Goal: Check status: Check status

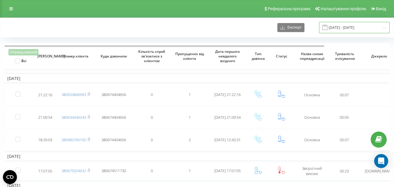
click at [364, 27] on input "05.07.2022 - 05.08.2022" at bounding box center [354, 27] width 71 height 11
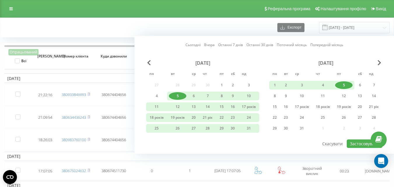
click at [342, 85] on div "5" at bounding box center [343, 85] width 17 height 8
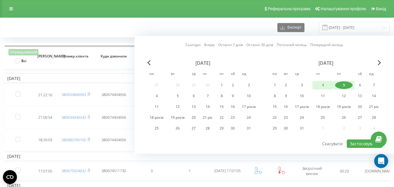
click at [326, 84] on div "4" at bounding box center [322, 85] width 17 height 8
click at [355, 144] on font "Застосовувати" at bounding box center [364, 144] width 29 height 6
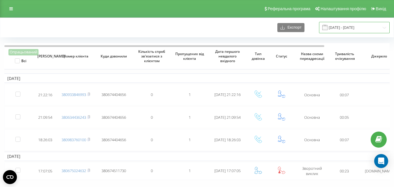
click at [348, 27] on input "04.08.2022 - 05.08.2022" at bounding box center [354, 27] width 71 height 11
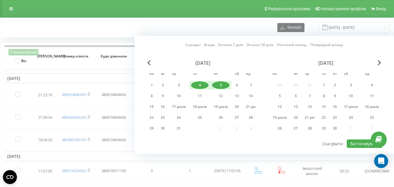
click at [237, 45] on font "Останні 7 днів" at bounding box center [230, 44] width 25 height 5
click at [377, 63] on div "вересень 2022 року" at bounding box center [325, 63] width 113 height 6
click at [379, 63] on span "Наступний місяць" at bounding box center [378, 62] width 3 height 5
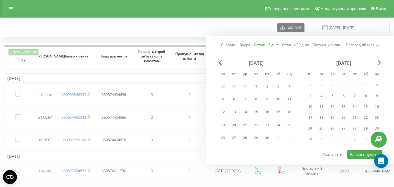
click at [380, 64] on span "Наступний місяць" at bounding box center [378, 62] width 3 height 5
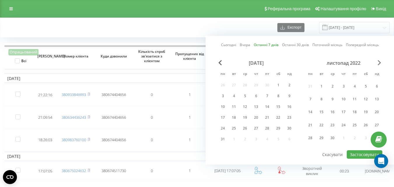
click at [380, 64] on span "Наступний місяць" at bounding box center [378, 62] width 3 height 5
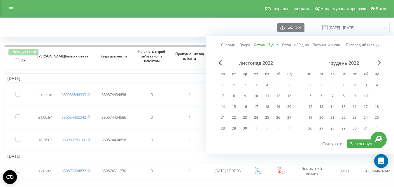
click at [380, 64] on span "Наступний місяць" at bounding box center [378, 62] width 3 height 5
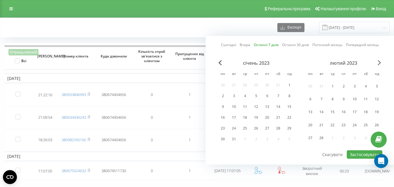
click at [380, 64] on span "Наступний місяць" at bounding box center [378, 62] width 3 height 5
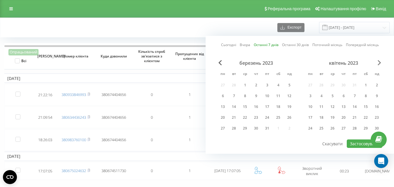
click at [380, 64] on span "Наступний місяць" at bounding box center [378, 62] width 3 height 5
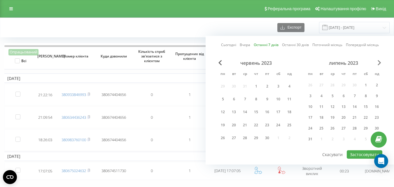
click at [380, 64] on span "Наступний місяць" at bounding box center [378, 62] width 3 height 5
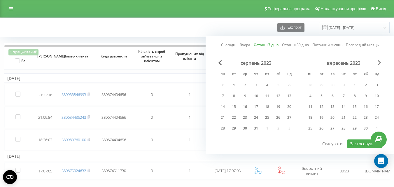
click at [380, 64] on span "Наступний місяць" at bounding box center [378, 62] width 3 height 5
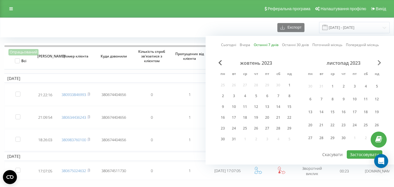
click at [380, 64] on span "Наступний місяць" at bounding box center [378, 62] width 3 height 5
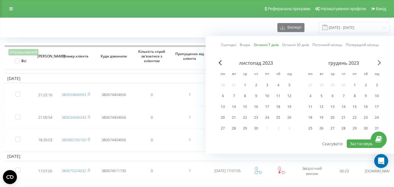
click at [380, 64] on span "Наступний місяць" at bounding box center [378, 62] width 3 height 5
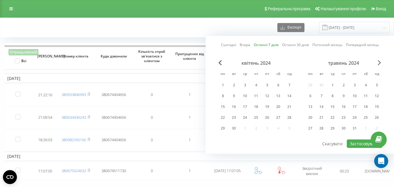
click at [380, 64] on span "Наступний місяць" at bounding box center [378, 62] width 3 height 5
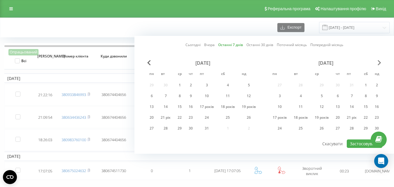
click at [380, 64] on span "Наступний місяць" at bounding box center [378, 62] width 3 height 5
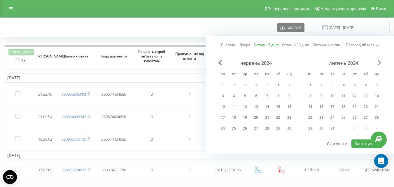
click at [380, 64] on span "Next Month" at bounding box center [378, 62] width 3 height 5
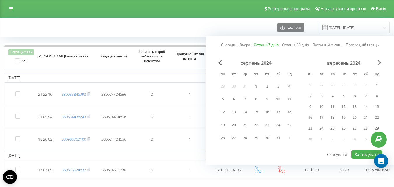
click at [380, 64] on span "Next Month" at bounding box center [378, 62] width 3 height 5
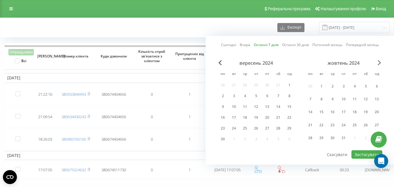
click at [380, 64] on span "Next Month" at bounding box center [378, 62] width 3 height 5
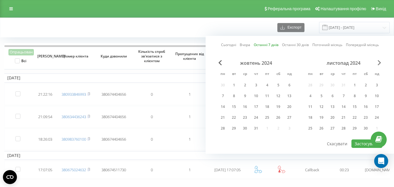
click at [380, 64] on span "Next Month" at bounding box center [378, 62] width 3 height 5
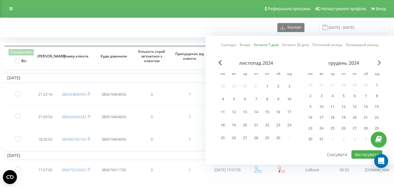
click at [380, 64] on span "Next Month" at bounding box center [378, 62] width 3 height 5
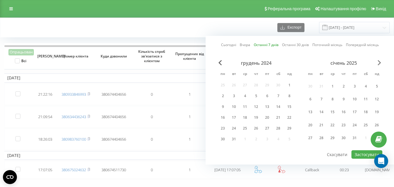
click at [379, 62] on span "Next Month" at bounding box center [378, 62] width 3 height 5
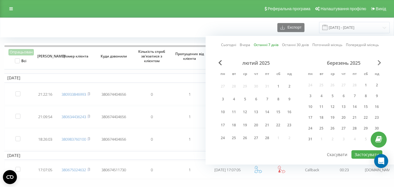
click at [379, 62] on span "Next Month" at bounding box center [378, 62] width 3 height 5
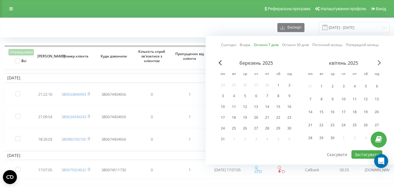
click at [379, 62] on span "Next Month" at bounding box center [378, 62] width 3 height 5
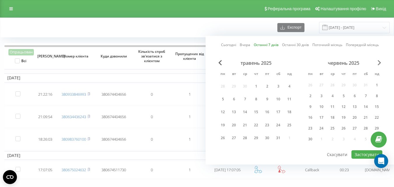
click at [379, 62] on span "Next Month" at bounding box center [378, 62] width 3 height 5
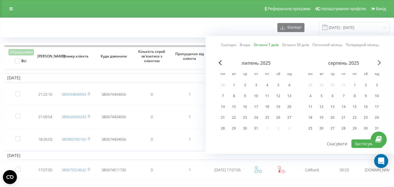
click at [379, 62] on span "Next Month" at bounding box center [378, 62] width 3 height 5
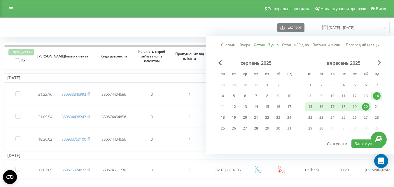
click at [379, 62] on span "Next Month" at bounding box center [378, 62] width 3 height 5
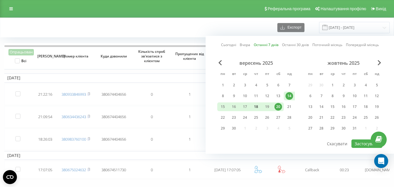
click at [259, 108] on div "18" at bounding box center [256, 107] width 8 height 8
click at [268, 104] on div "19" at bounding box center [267, 107] width 8 height 8
drag, startPoint x: 258, startPoint y: 106, endPoint x: 268, endPoint y: 108, distance: 10.4
click at [259, 106] on div "18" at bounding box center [256, 107] width 8 height 8
click at [274, 108] on div "20" at bounding box center [277, 106] width 11 height 9
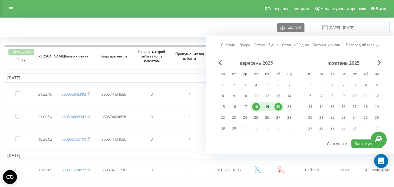
click at [268, 108] on div "19" at bounding box center [267, 107] width 8 height 8
click at [279, 107] on div "20" at bounding box center [278, 107] width 8 height 8
click at [363, 144] on button "Застосувати" at bounding box center [366, 143] width 31 height 8
type input "19.09.2025 - 20.09.2025"
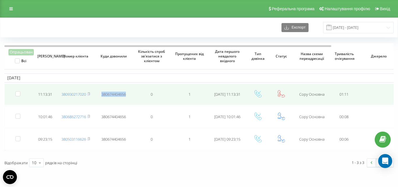
drag, startPoint x: 101, startPoint y: 94, endPoint x: 126, endPoint y: 95, distance: 25.1
click at [126, 95] on span "380674404656" at bounding box center [113, 94] width 24 height 5
copy span "380674404656"
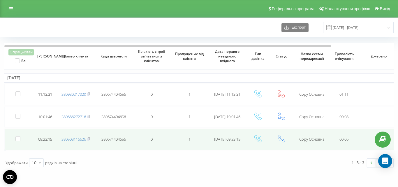
click at [282, 139] on icon at bounding box center [281, 138] width 7 height 7
click at [186, 144] on td "1" at bounding box center [189, 139] width 38 height 21
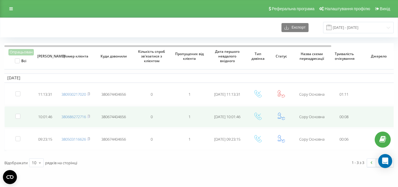
click at [281, 117] on icon at bounding box center [281, 115] width 7 height 7
click at [264, 117] on td at bounding box center [257, 116] width 23 height 21
click at [68, 117] on link "380686272716" at bounding box center [73, 116] width 24 height 5
click at [90, 116] on icon at bounding box center [88, 116] width 3 height 3
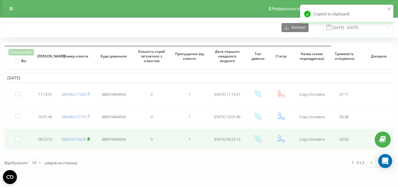
click at [89, 138] on rect at bounding box center [88, 139] width 2 height 3
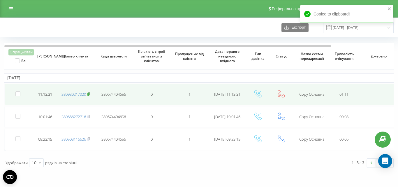
click at [89, 94] on rect at bounding box center [88, 94] width 2 height 3
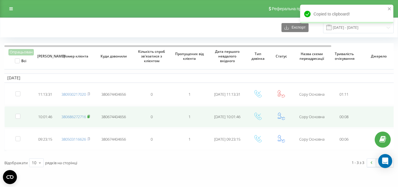
click at [89, 117] on rect at bounding box center [88, 116] width 2 height 3
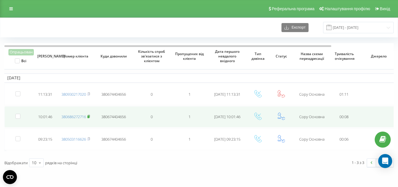
click at [90, 117] on icon at bounding box center [89, 116] width 2 height 3
click at [280, 117] on icon at bounding box center [281, 115] width 7 height 7
click at [17, 114] on label at bounding box center [17, 114] width 5 height 0
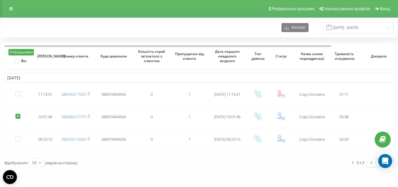
click at [17, 114] on label at bounding box center [17, 114] width 5 height 0
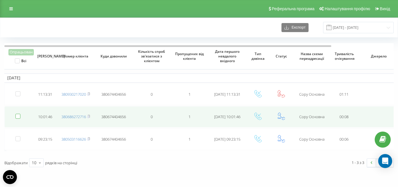
click at [19, 114] on label at bounding box center [17, 114] width 5 height 0
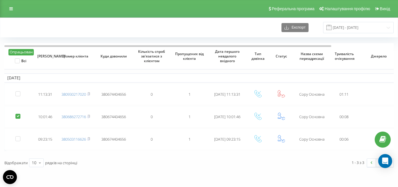
click at [19, 114] on label at bounding box center [17, 114] width 5 height 0
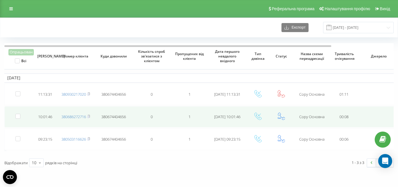
click at [298, 114] on td "Copy Основна" at bounding box center [312, 116] width 38 height 21
click at [116, 117] on span "380674404656" at bounding box center [113, 116] width 24 height 5
click at [90, 116] on icon at bounding box center [89, 116] width 2 height 3
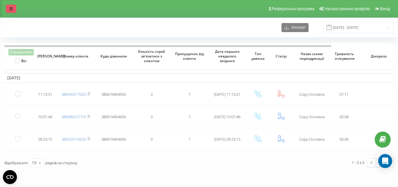
click at [13, 9] on link at bounding box center [11, 9] width 10 height 8
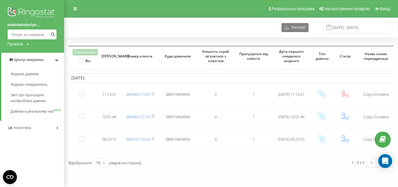
click at [26, 31] on input at bounding box center [32, 34] width 50 height 10
paste input "380686272716"
type input "380686272716"
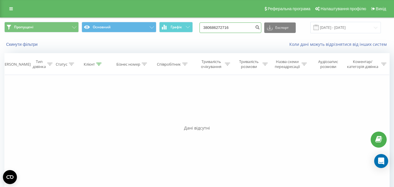
click at [250, 28] on input "380686272716" at bounding box center [230, 27] width 62 height 10
type input "3"
click at [261, 47] on div "Коли дані можуть відрізнятися вiд інших систем" at bounding box center [271, 44] width 246 height 6
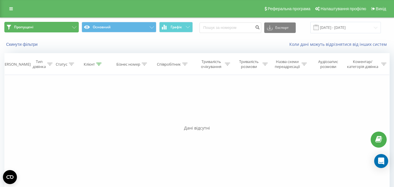
click at [48, 25] on button "Пропущені" at bounding box center [41, 27] width 74 height 10
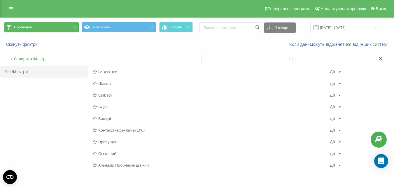
click at [48, 25] on button "Пропущені" at bounding box center [41, 27] width 74 height 10
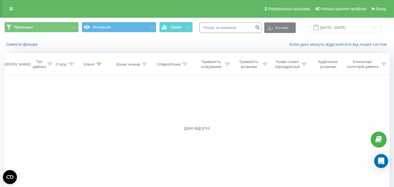
click at [218, 30] on input at bounding box center [230, 27] width 62 height 10
click at [12, 8] on icon at bounding box center [10, 9] width 3 height 4
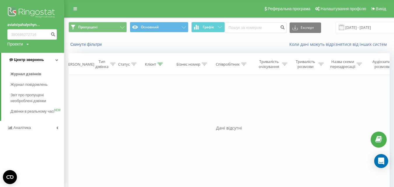
click at [38, 60] on span "Центр звернень" at bounding box center [29, 59] width 30 height 4
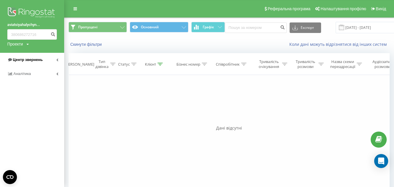
click at [38, 60] on span "Центр звернень" at bounding box center [28, 59] width 30 height 4
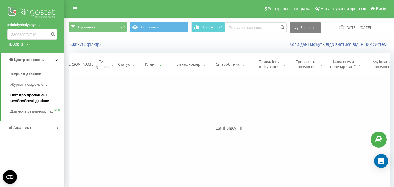
click at [38, 96] on span "Звіт про пропущені необроблені дзвінки" at bounding box center [35, 98] width 51 height 12
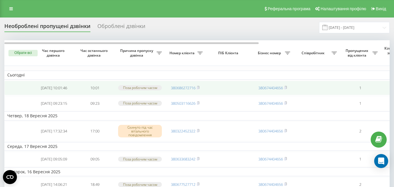
click at [210, 91] on td at bounding box center [228, 88] width 47 height 14
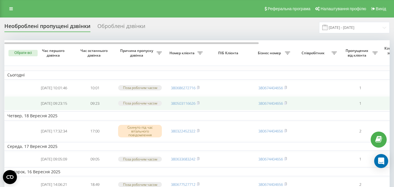
click at [167, 108] on td "380503116626" at bounding box center [185, 103] width 41 height 14
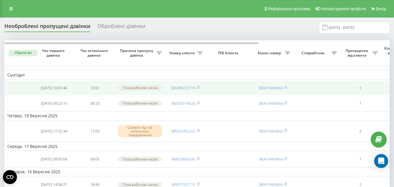
click at [233, 89] on td at bounding box center [228, 88] width 47 height 14
click at [340, 86] on td "1" at bounding box center [360, 88] width 41 height 14
click at [198, 88] on rect at bounding box center [198, 88] width 2 height 3
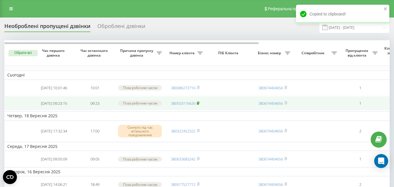
click at [199, 105] on icon at bounding box center [198, 102] width 3 height 3
